Goal: Communication & Community: Share content

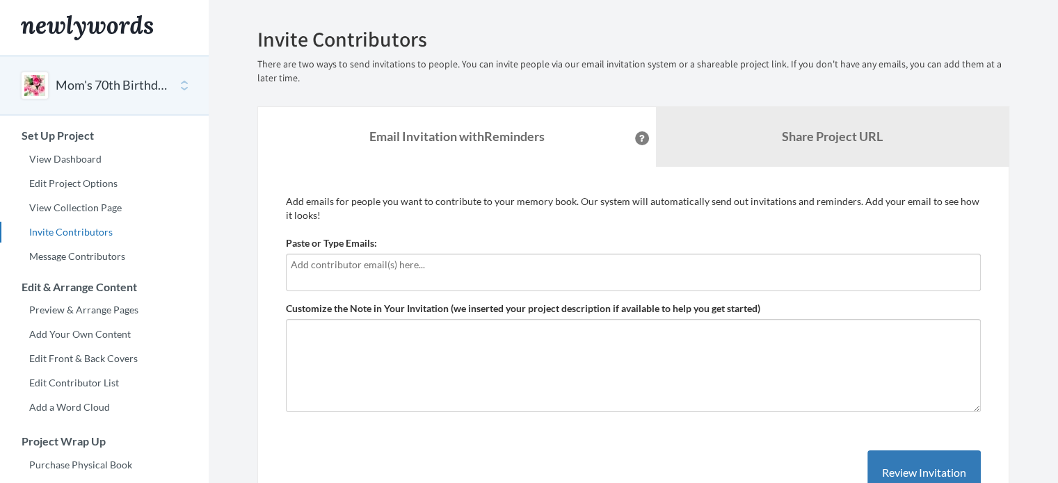
click at [392, 274] on div at bounding box center [633, 273] width 695 height 38
type input "[DOMAIN_NAME][EMAIL_ADDRESS][DOMAIN_NAME]"
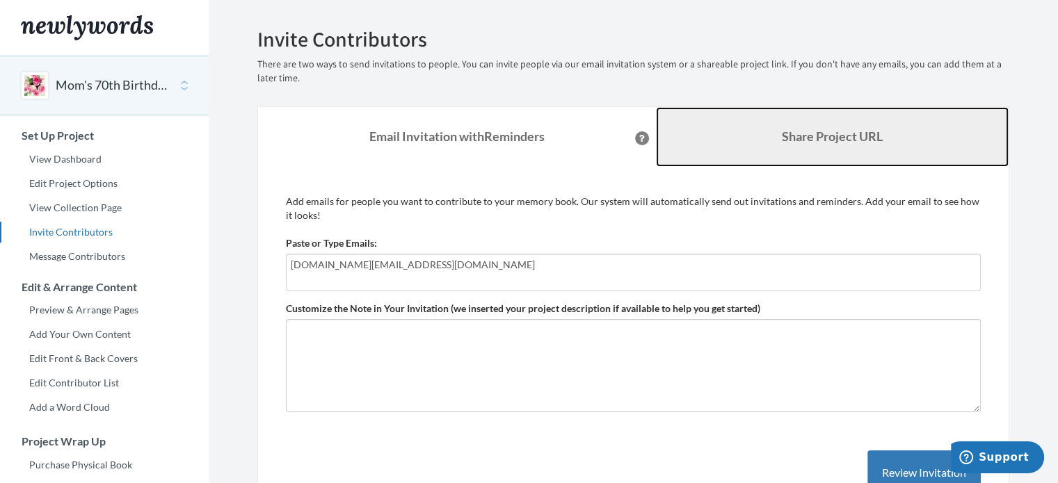
click at [809, 128] on link "Share Project URL" at bounding box center [832, 137] width 353 height 60
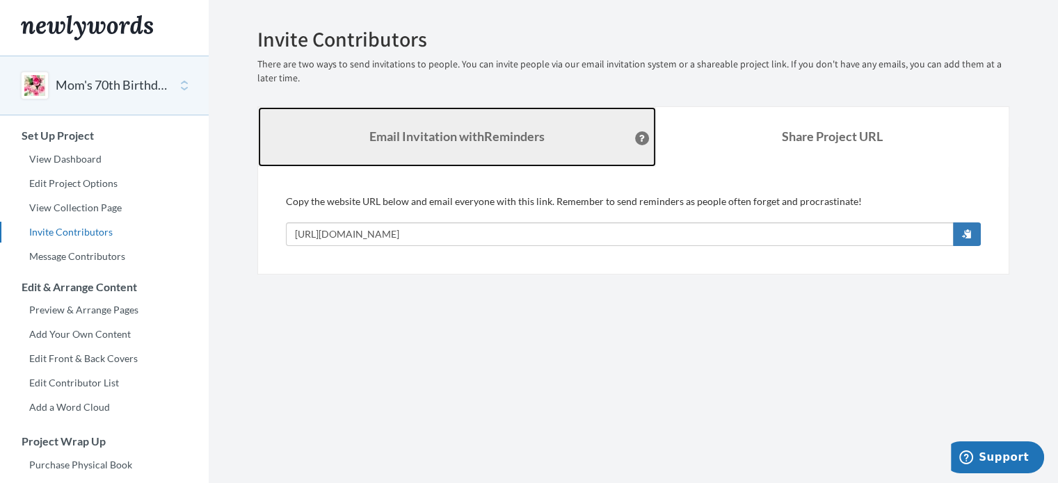
click at [462, 141] on strong "Email Invitation with Reminders" at bounding box center [456, 136] width 175 height 15
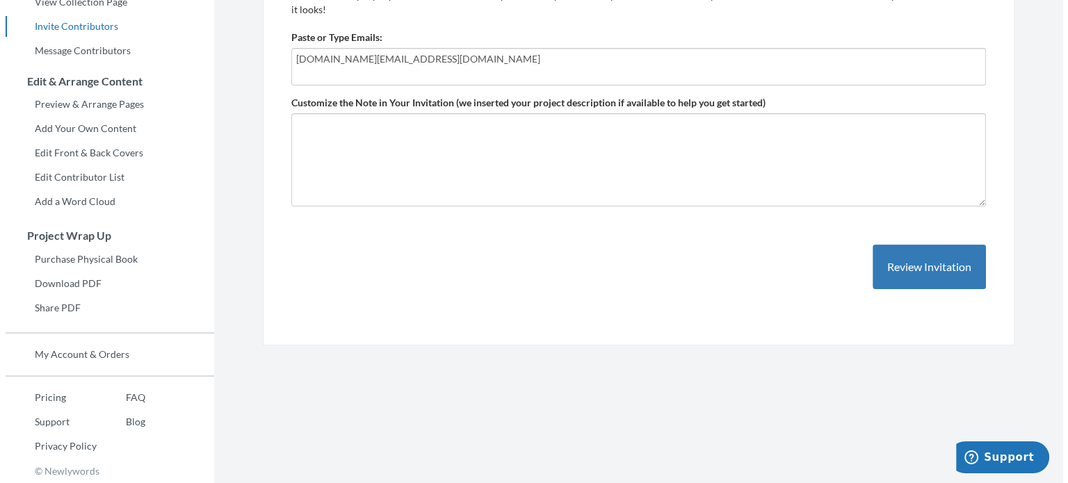
scroll to position [207, 0]
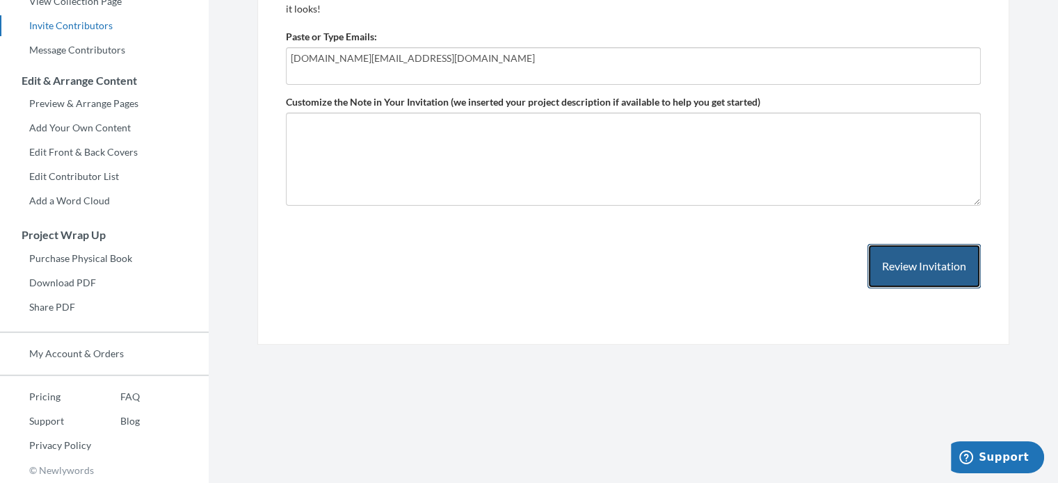
click at [926, 261] on button "Review Invitation" at bounding box center [923, 266] width 113 height 45
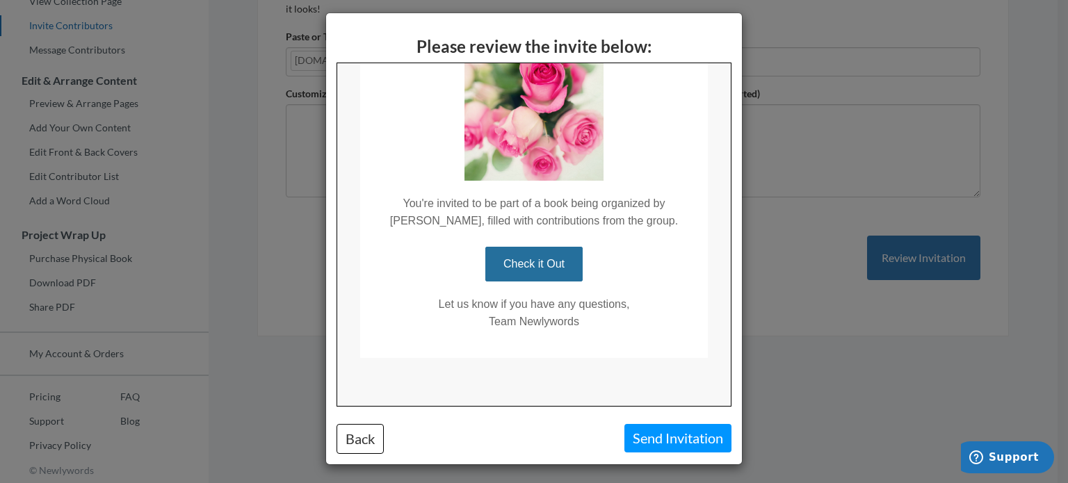
scroll to position [10, 0]
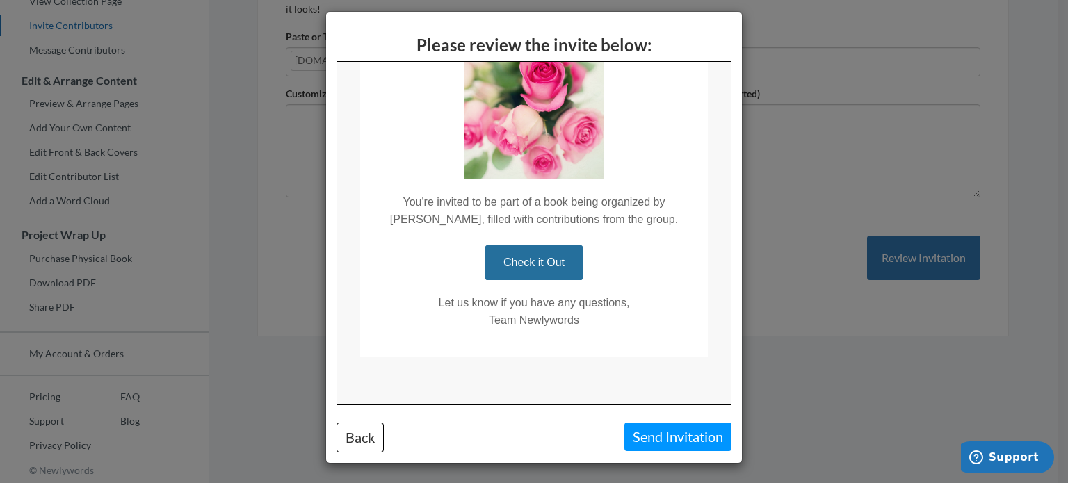
click at [669, 456] on div "Please review the invite below: Back Send Invitation" at bounding box center [534, 237] width 416 height 451
click at [659, 431] on button "Send Invitation" at bounding box center [678, 437] width 107 height 29
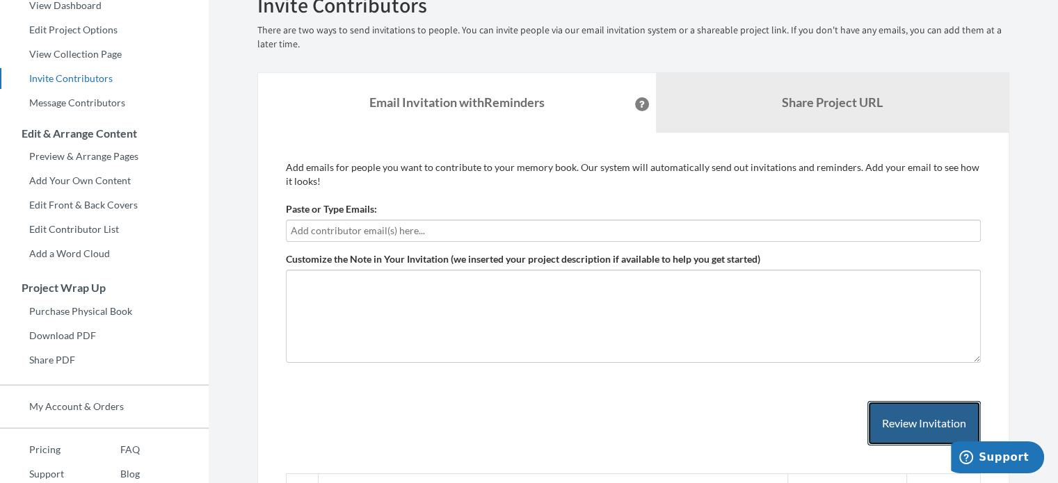
scroll to position [140, 0]
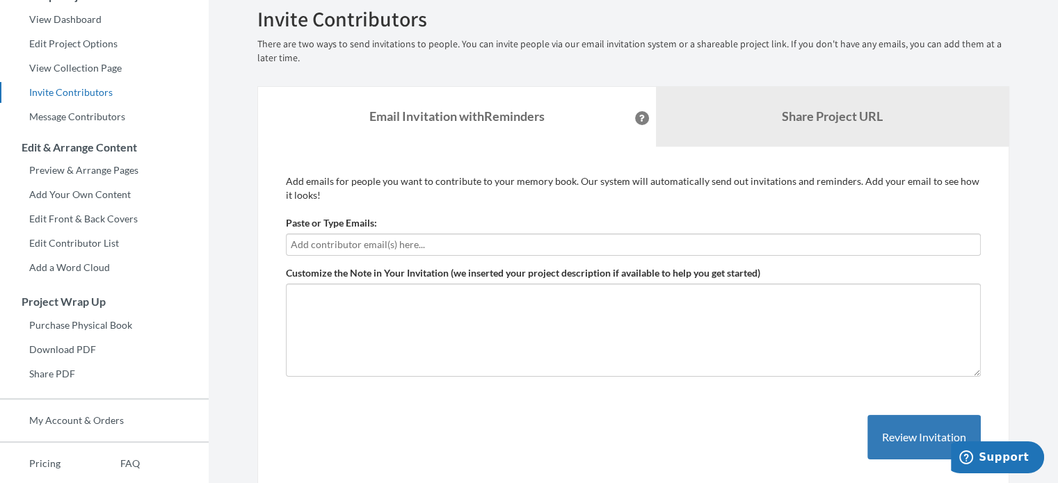
click at [460, 239] on input "text" at bounding box center [633, 244] width 685 height 15
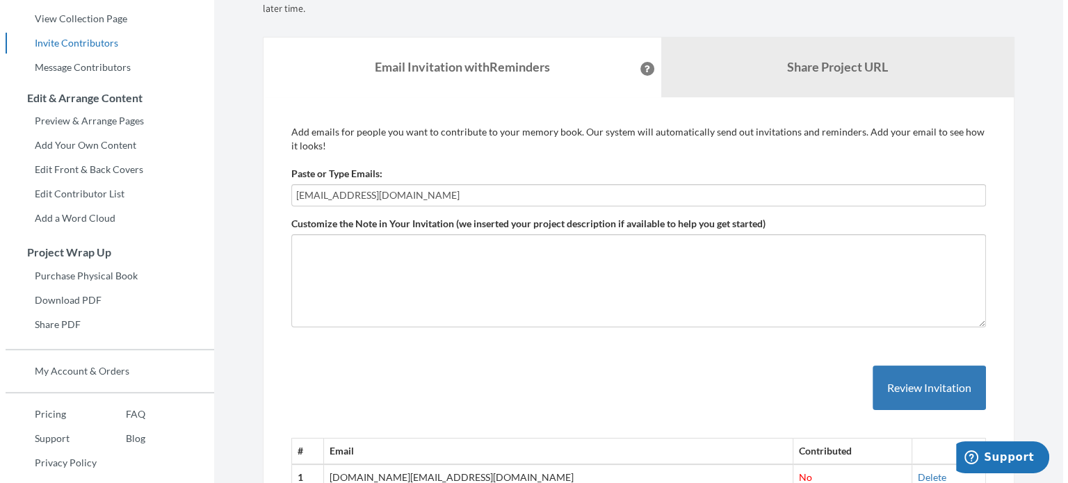
scroll to position [279, 0]
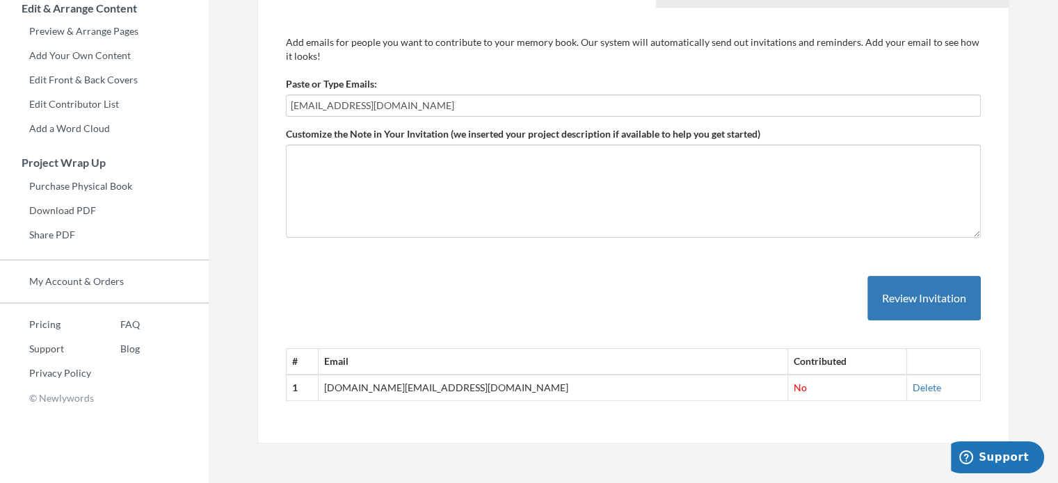
type input "[EMAIL_ADDRESS][DOMAIN_NAME]"
click at [924, 273] on div "# Email Contributed 1 [DOMAIN_NAME][EMAIL_ADDRESS][DOMAIN_NAME] No [GEOGRAPHIC_…" at bounding box center [633, 325] width 695 height 154
click at [920, 290] on button "Review Invitation" at bounding box center [923, 298] width 113 height 45
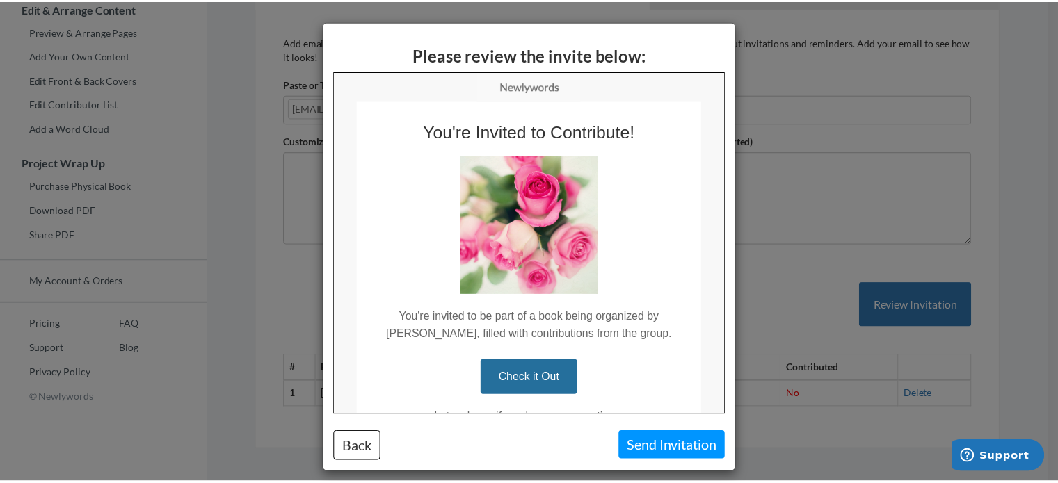
scroll to position [0, 0]
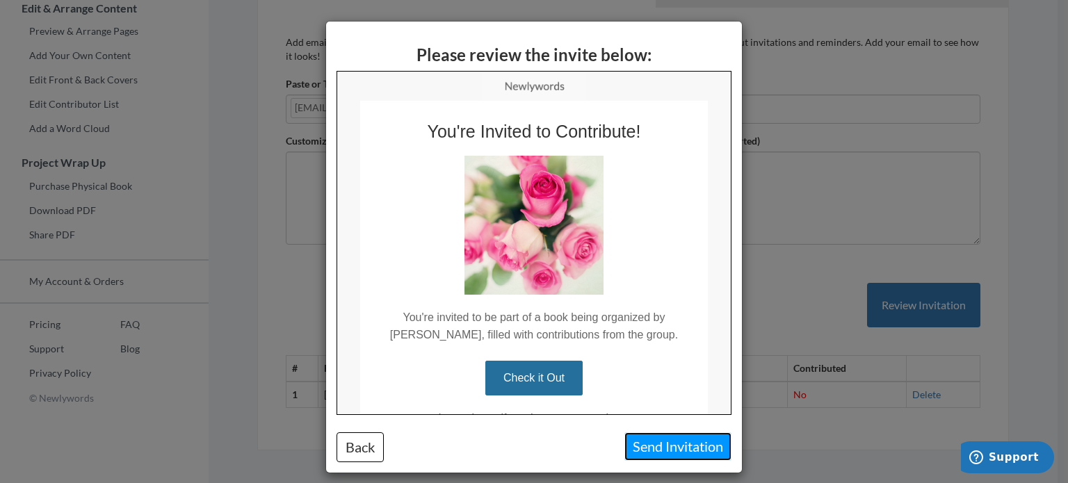
click at [701, 447] on button "Send Invitation" at bounding box center [678, 447] width 107 height 29
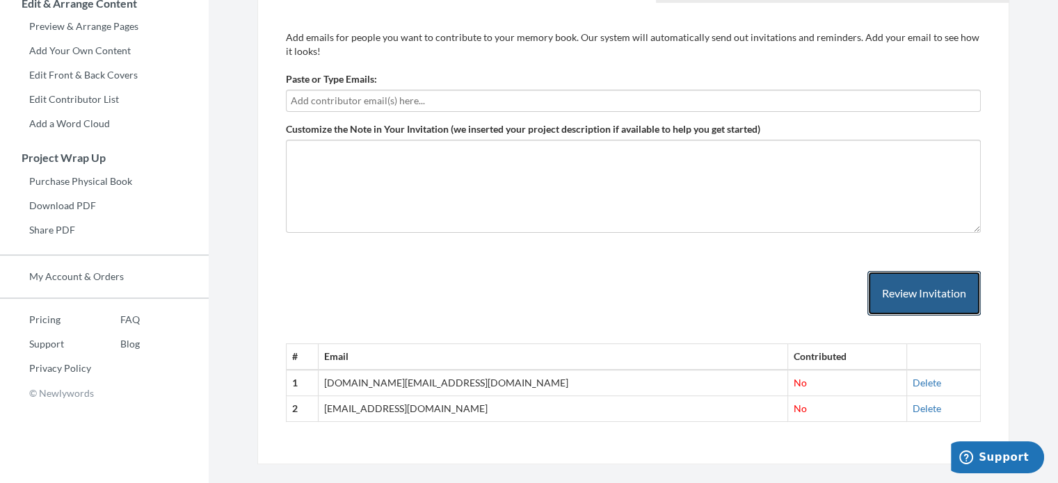
scroll to position [305, 0]
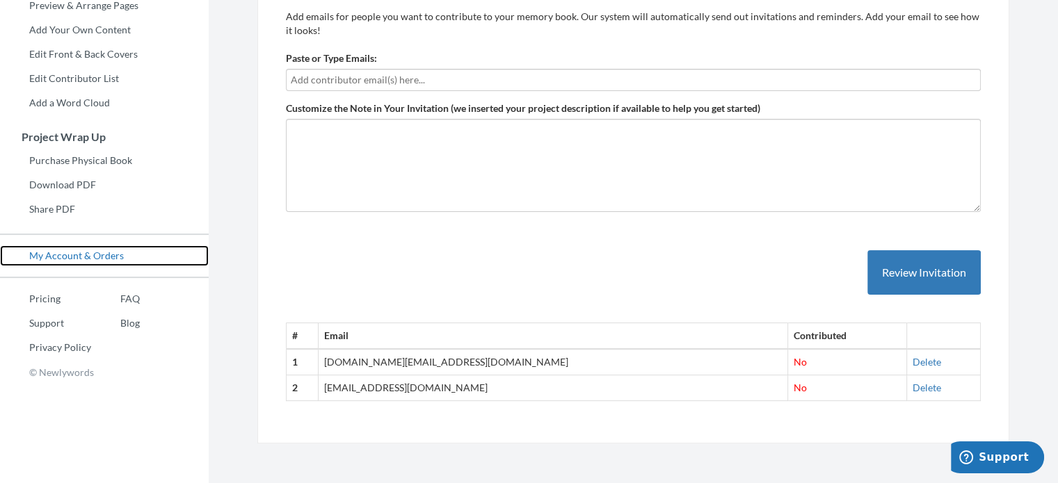
click at [70, 261] on link "My Account & Orders" at bounding box center [104, 255] width 209 height 21
